Goal: Task Accomplishment & Management: Manage account settings

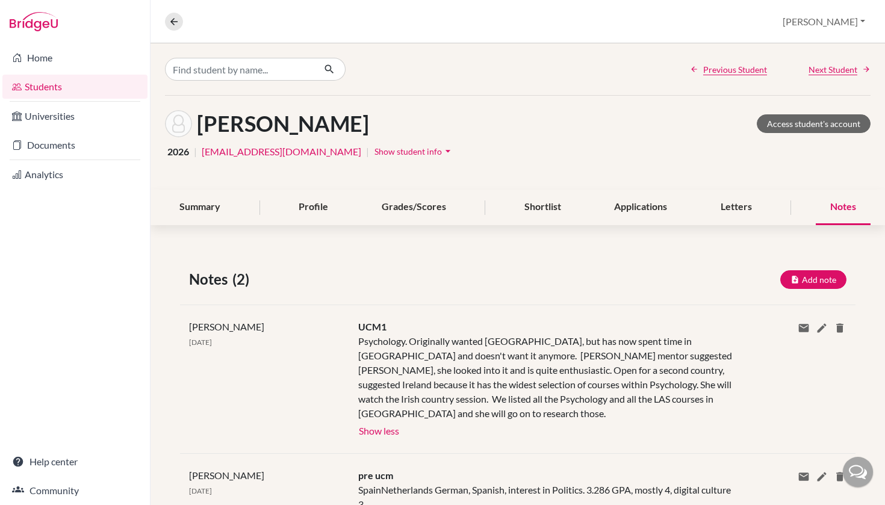
click at [75, 81] on link "Students" at bounding box center [74, 87] width 145 height 24
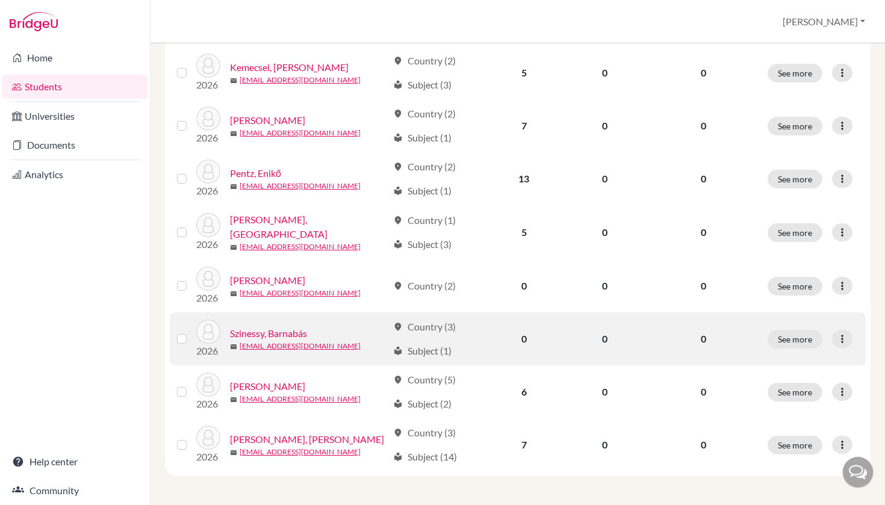
scroll to position [402, 0]
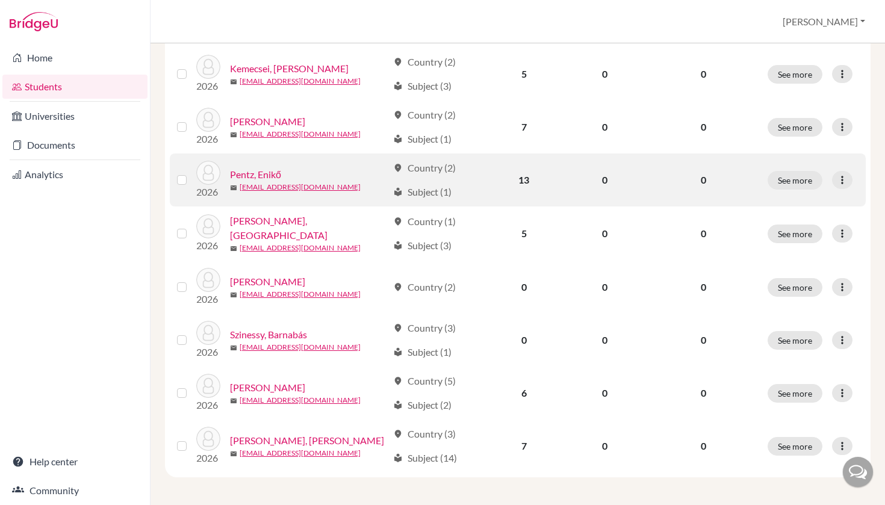
click at [266, 170] on link "Pentz, Enikő" at bounding box center [255, 174] width 51 height 14
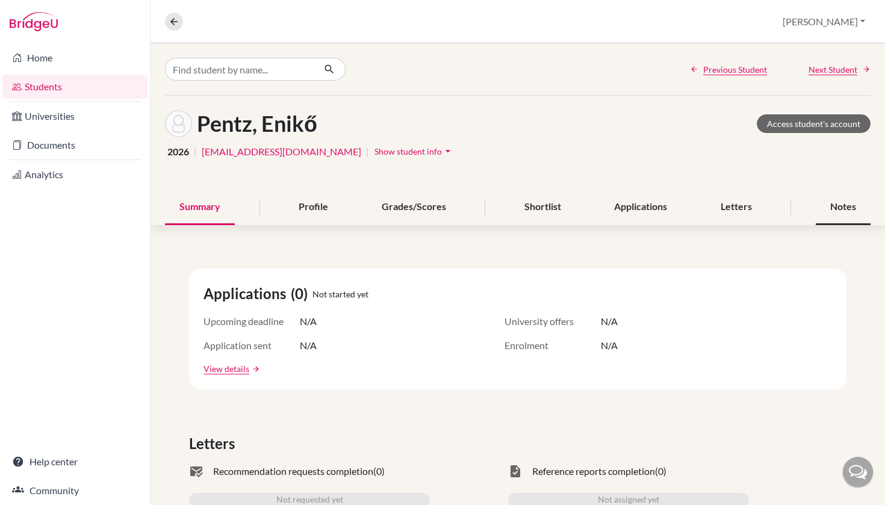
click at [852, 211] on div "Notes" at bounding box center [843, 208] width 55 height 36
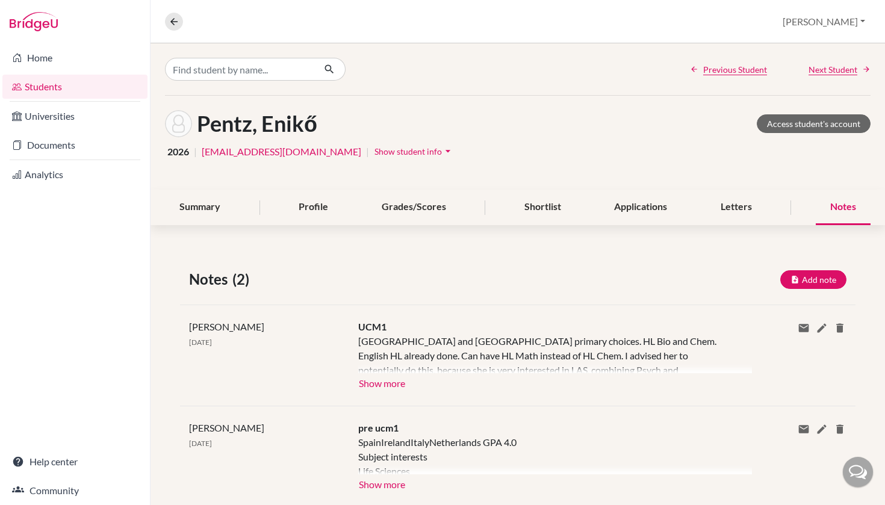
click at [392, 387] on button "Show more" at bounding box center [382, 382] width 48 height 18
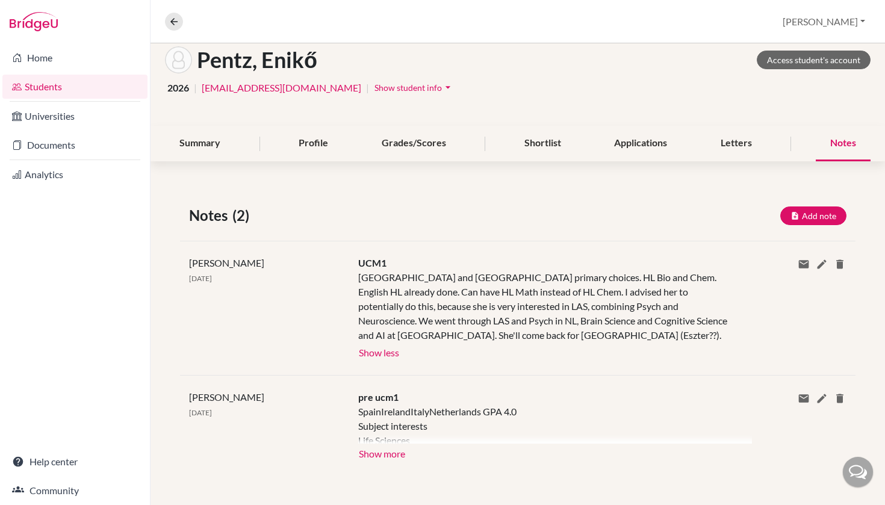
scroll to position [64, 0]
